Goal: Task Accomplishment & Management: Complete application form

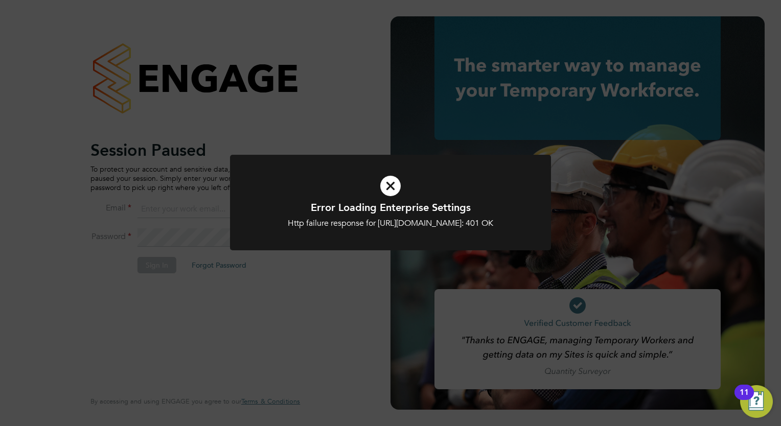
type input "tom.morgan@buildrec.com"
click at [389, 189] on icon at bounding box center [391, 186] width 266 height 40
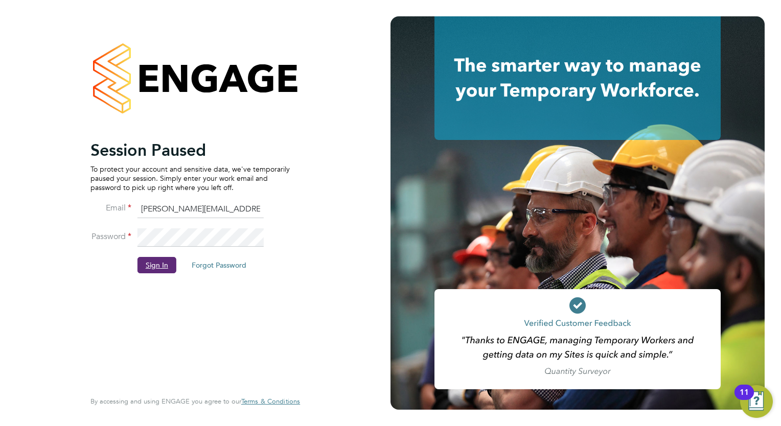
click at [145, 264] on button "Sign In" at bounding box center [157, 265] width 39 height 16
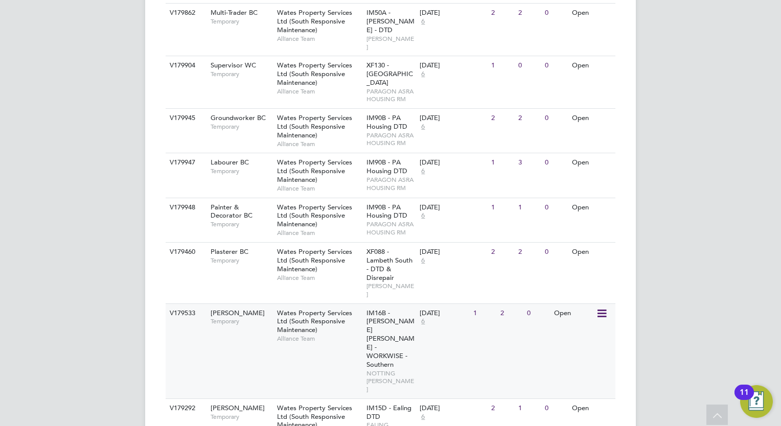
scroll to position [1211, 0]
